Goal: Information Seeking & Learning: Learn about a topic

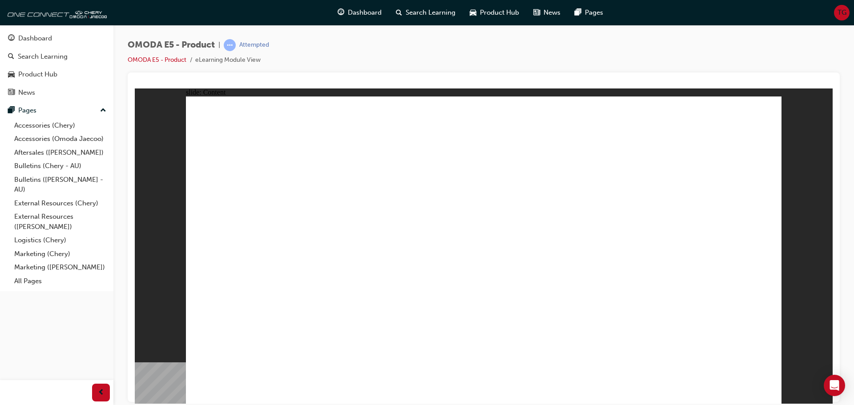
drag, startPoint x: 342, startPoint y: 162, endPoint x: 493, endPoint y: 144, distance: 152.3
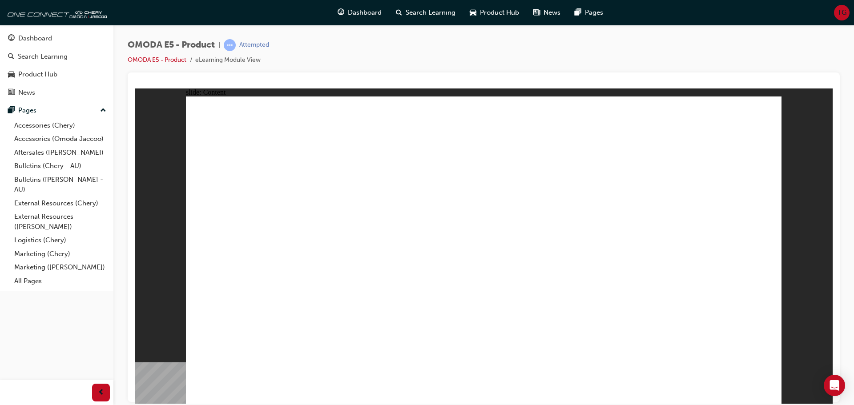
drag, startPoint x: 346, startPoint y: 155, endPoint x: 469, endPoint y: 135, distance: 124.9
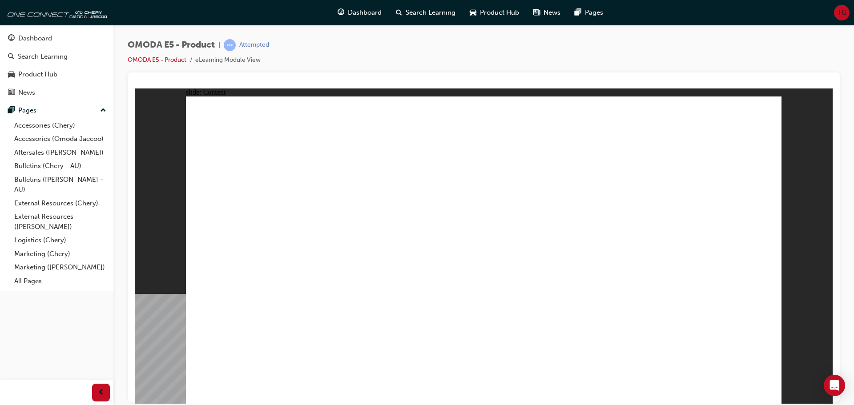
drag, startPoint x: 342, startPoint y: 151, endPoint x: 365, endPoint y: 155, distance: 23.4
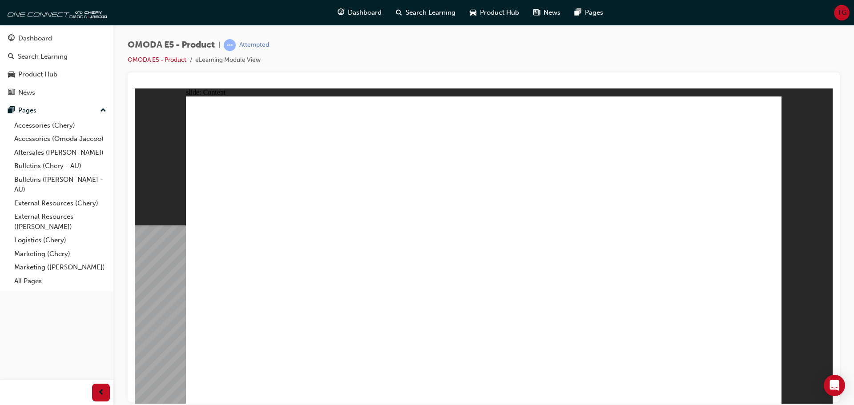
drag, startPoint x: 296, startPoint y: 155, endPoint x: 333, endPoint y: 156, distance: 36.5
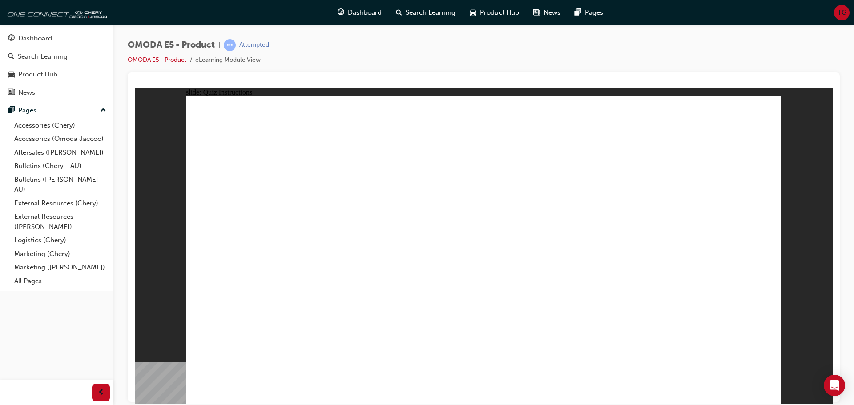
radio input "true"
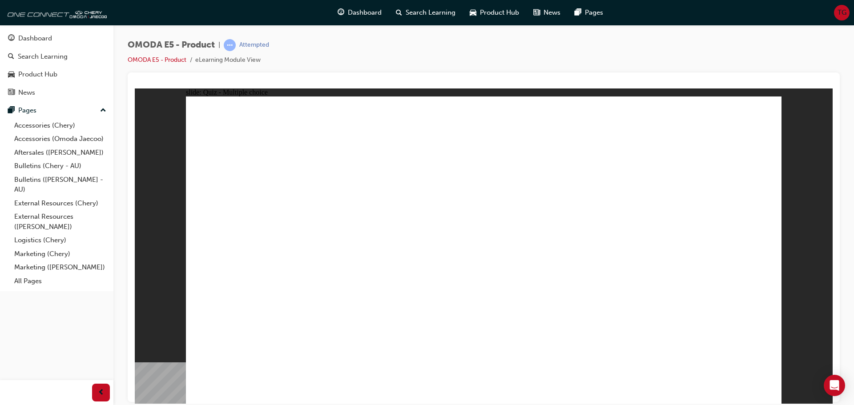
radio input "true"
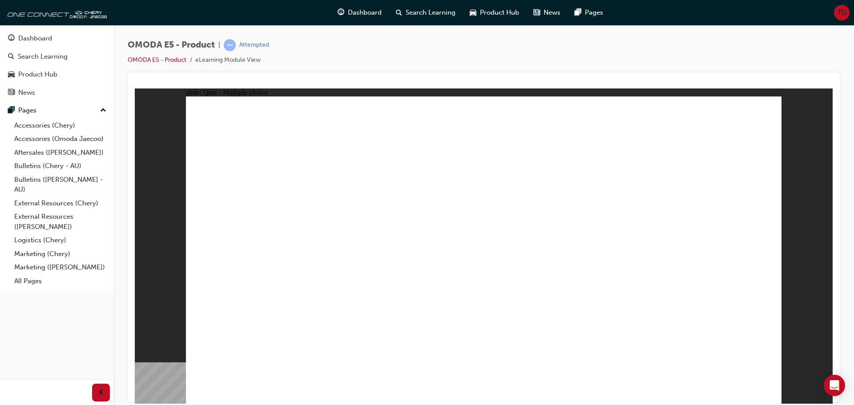
radio input "true"
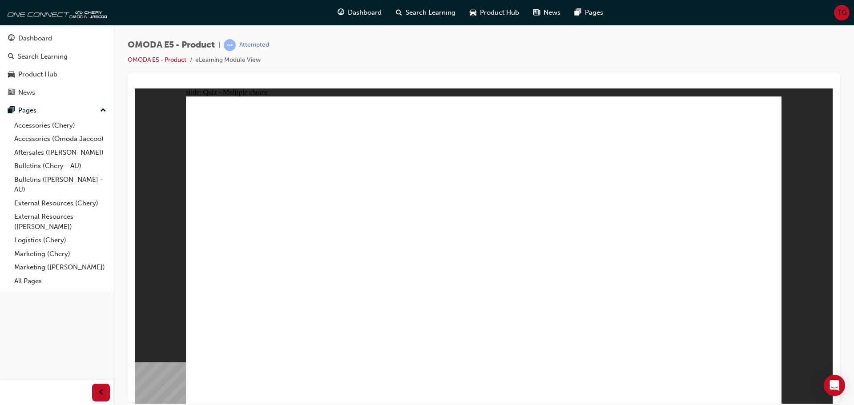
radio input "true"
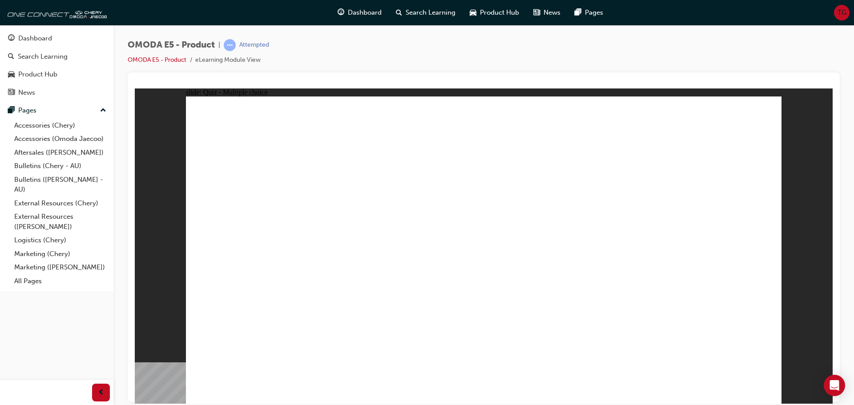
radio input "true"
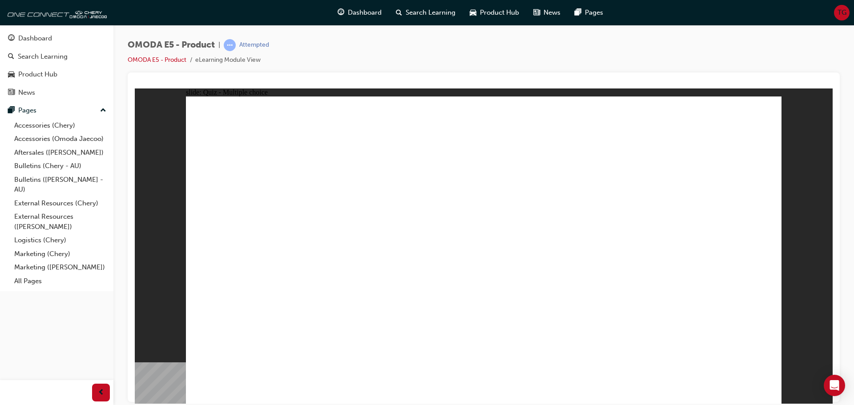
radio input "true"
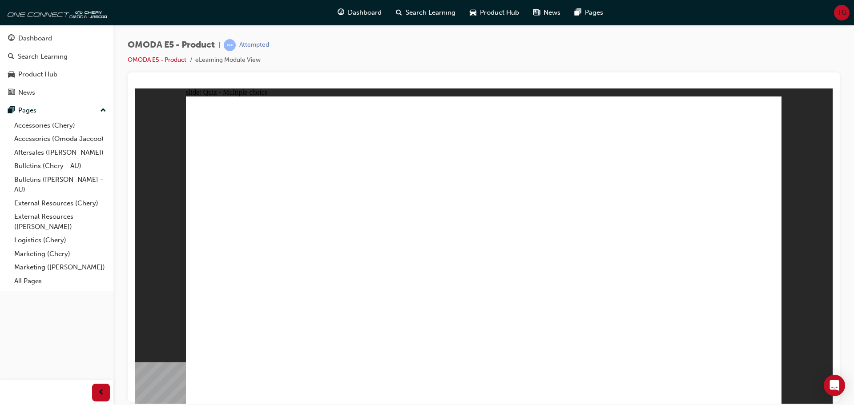
radio input "true"
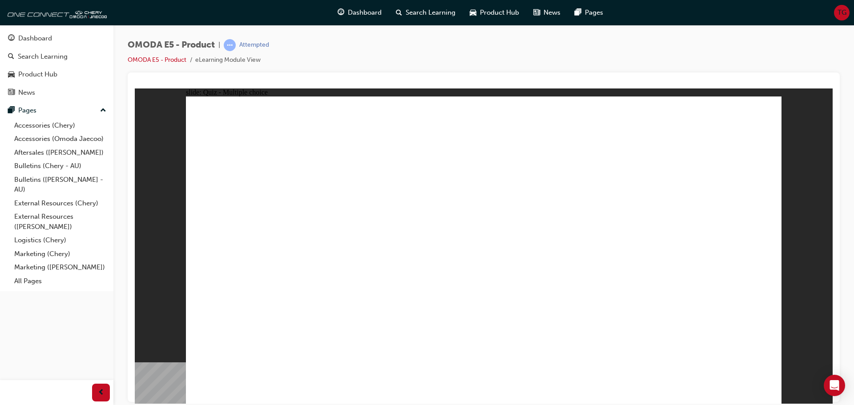
radio input "true"
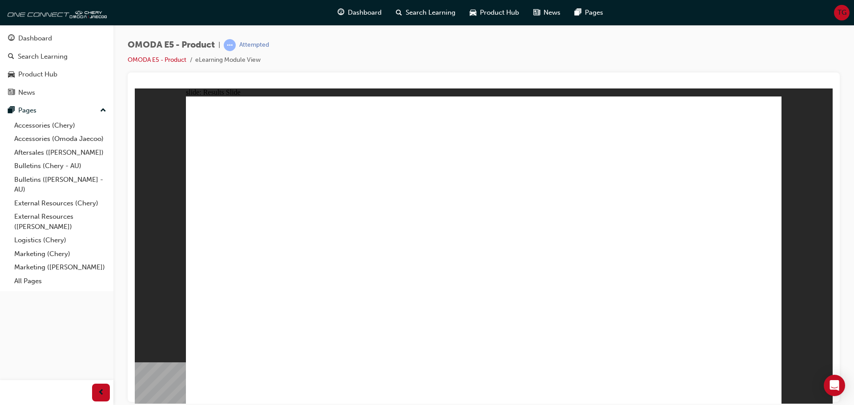
radio input "true"
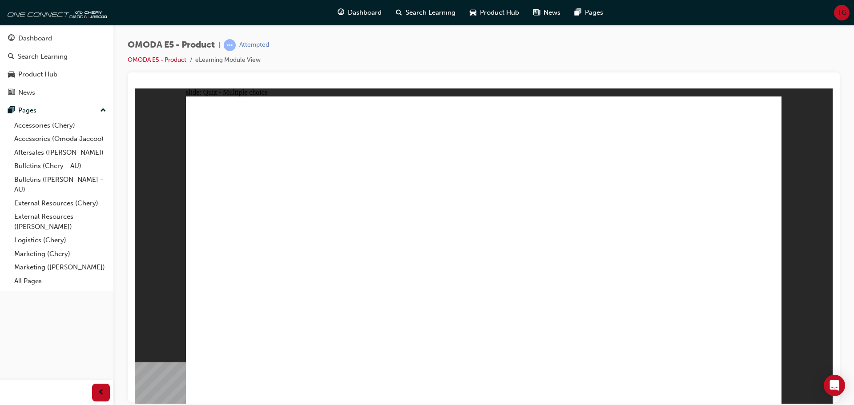
radio input "true"
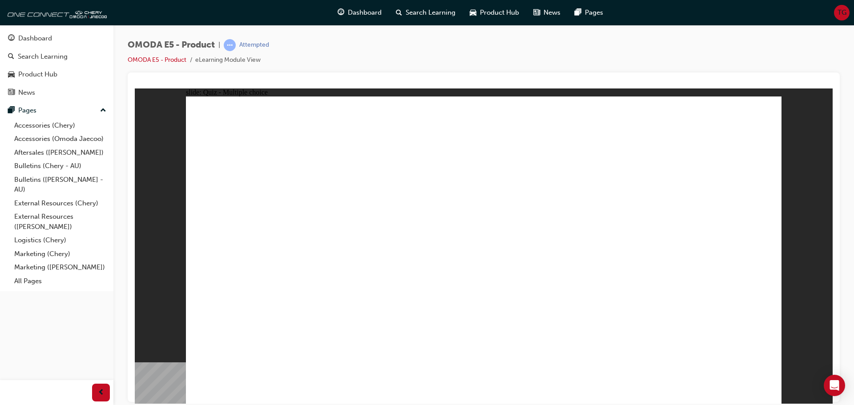
radio input "true"
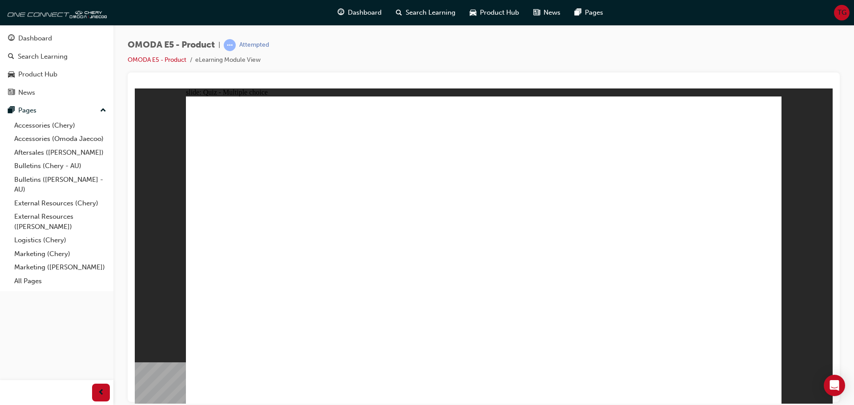
radio input "true"
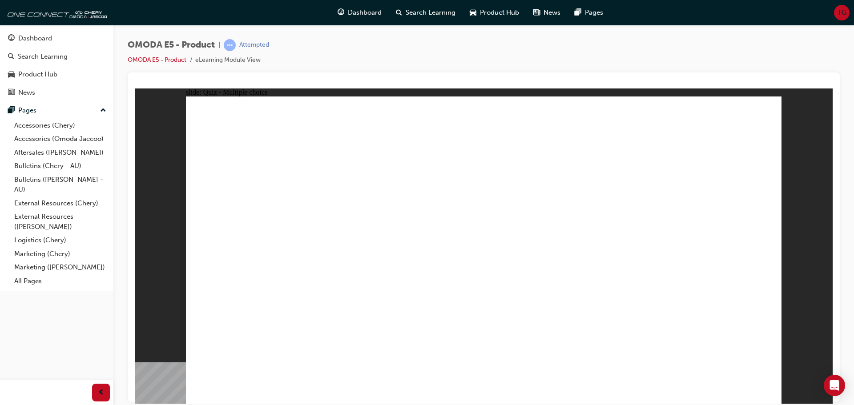
radio input "true"
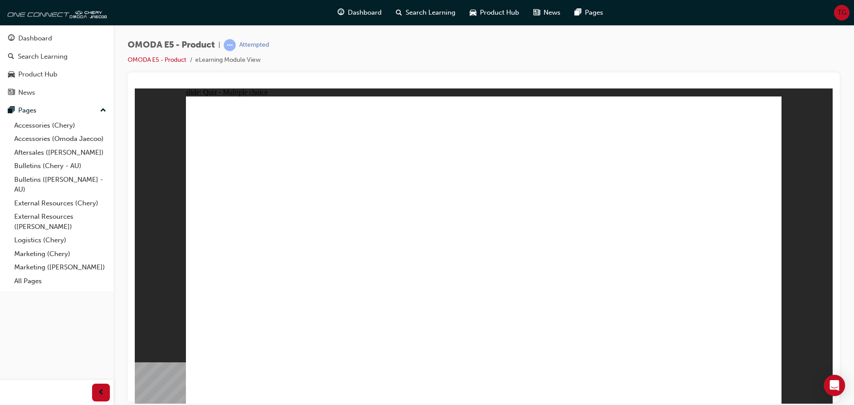
radio input "true"
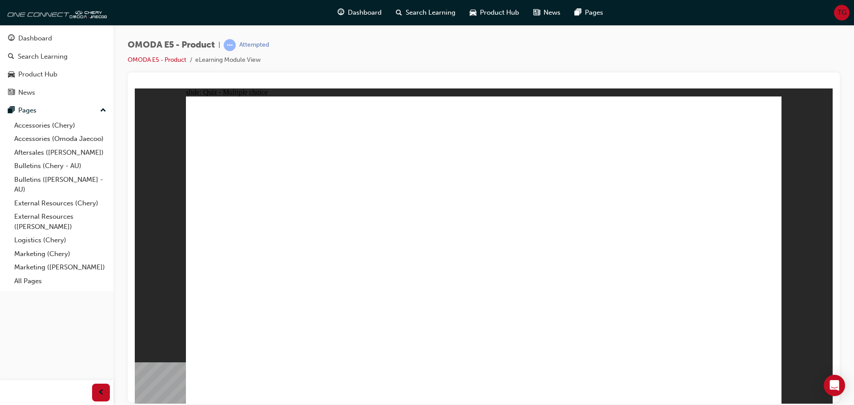
radio input "true"
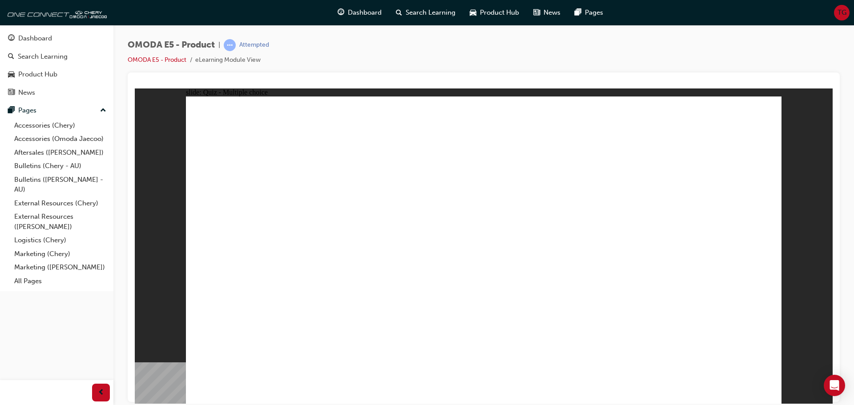
radio input "true"
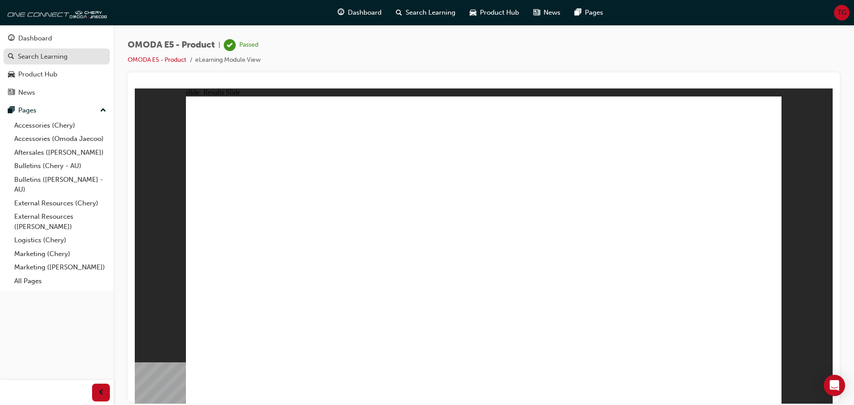
drag, startPoint x: 45, startPoint y: 43, endPoint x: 56, endPoint y: 48, distance: 12.3
click at [45, 43] on div "Dashboard" at bounding box center [35, 38] width 34 height 10
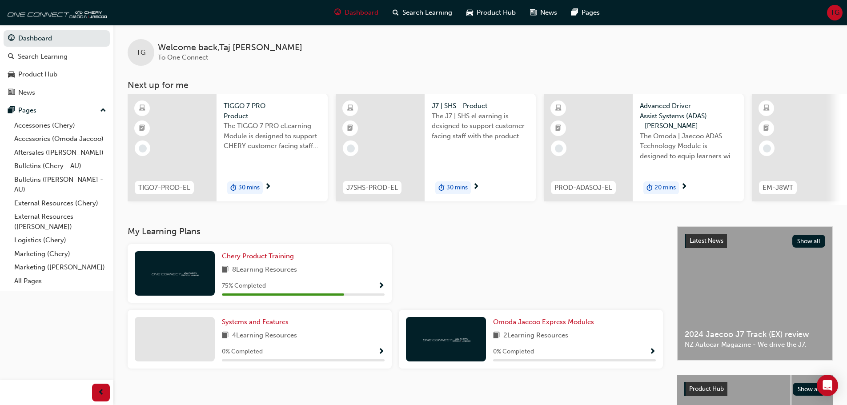
click at [381, 288] on span "Show Progress" at bounding box center [381, 286] width 7 height 8
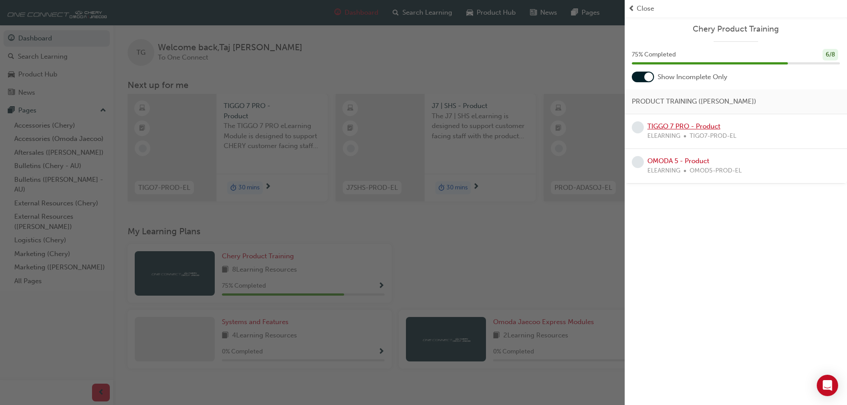
click at [692, 128] on link "TIGGO 7 PRO - Product" at bounding box center [684, 126] width 73 height 8
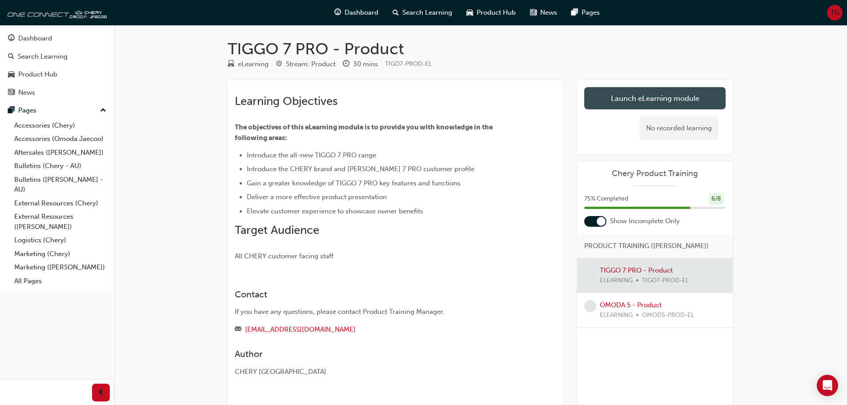
click at [667, 96] on link "Launch eLearning module" at bounding box center [654, 98] width 141 height 22
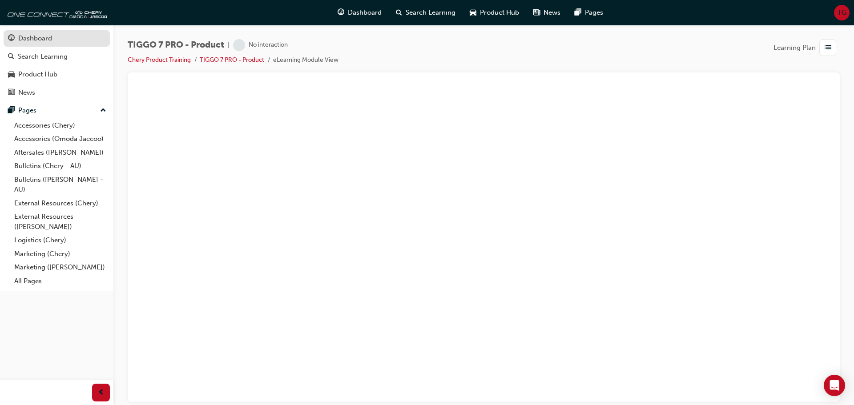
click at [58, 43] on div "Dashboard" at bounding box center [56, 38] width 97 height 11
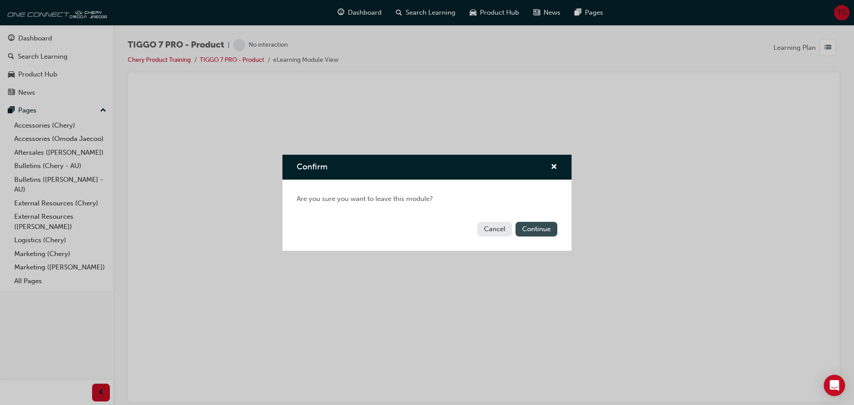
click at [548, 233] on button "Continue" at bounding box center [537, 229] width 42 height 15
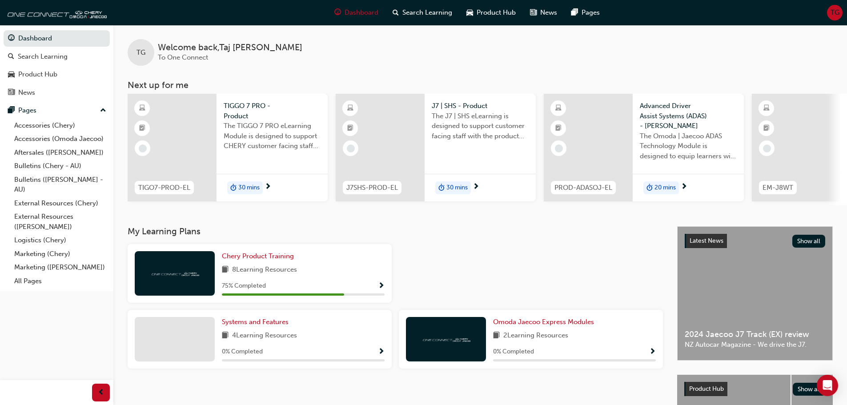
click at [380, 289] on span "Show Progress" at bounding box center [381, 286] width 7 height 8
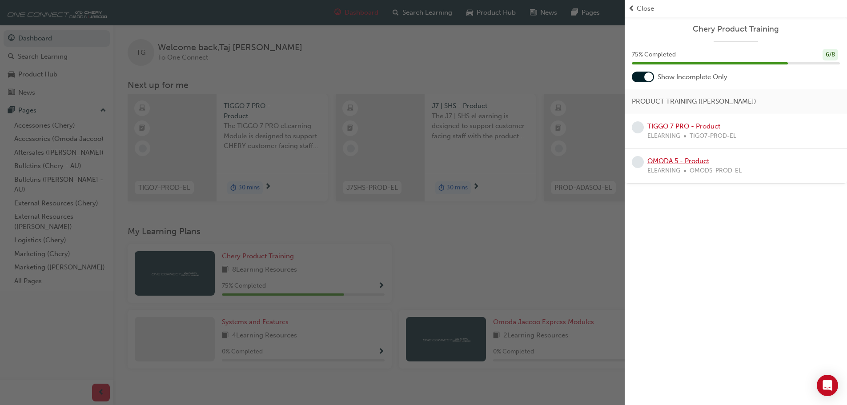
click at [694, 159] on link "OMODA 5 - Product" at bounding box center [679, 161] width 62 height 8
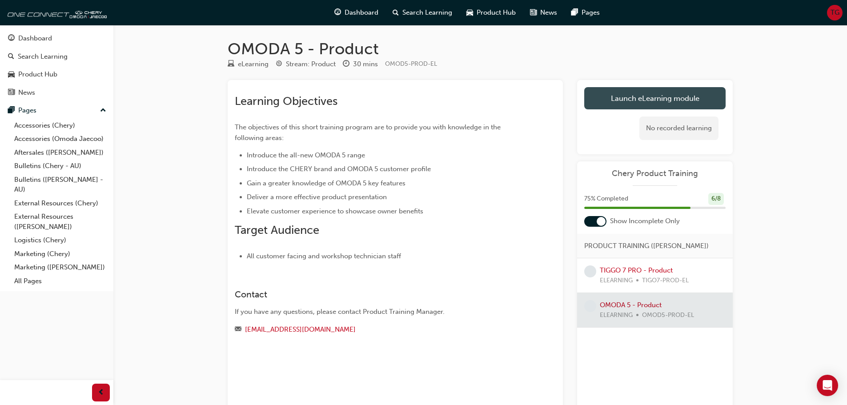
click at [650, 97] on link "Launch eLearning module" at bounding box center [654, 98] width 141 height 22
